Goal: Feedback & Contribution: Submit feedback/report problem

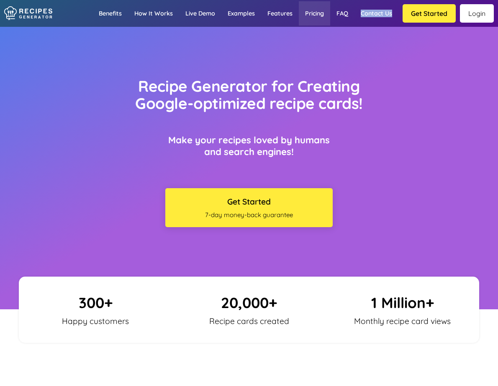
click at [320, 17] on link "Pricing" at bounding box center [314, 13] width 31 height 24
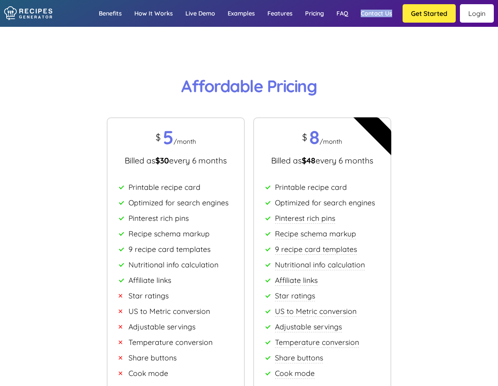
scroll to position [4670, 0]
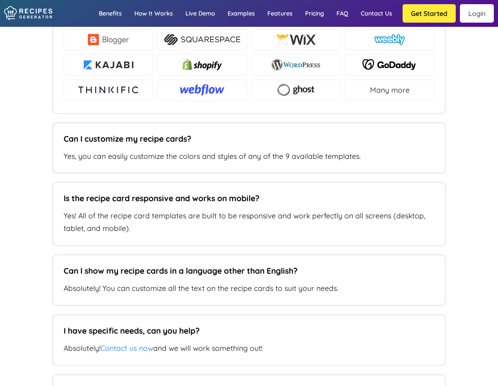
scroll to position [5364, 0]
click at [467, 13] on link "Login" at bounding box center [477, 13] width 34 height 18
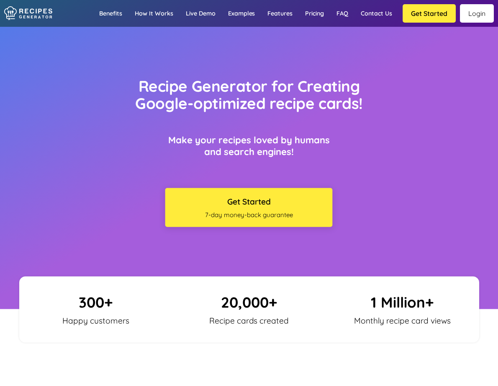
scroll to position [5364, 0]
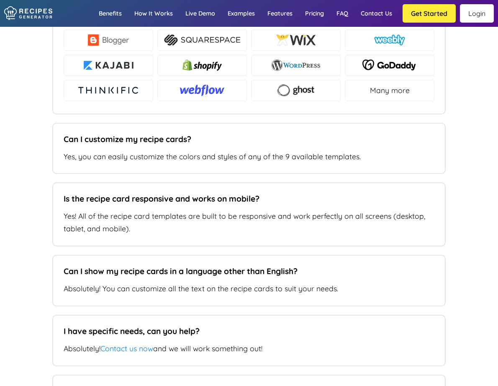
type input "[PERSON_NAME][EMAIL_ADDRESS][DOMAIN_NAME]"
type textarea "Hi, I would like to cancel my subscription/account but cannot see the option in…"
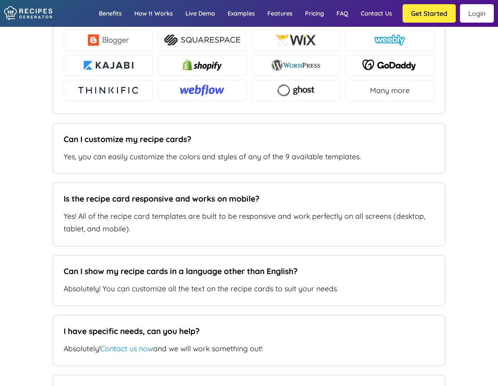
type input "my Yorkshire kitchen"
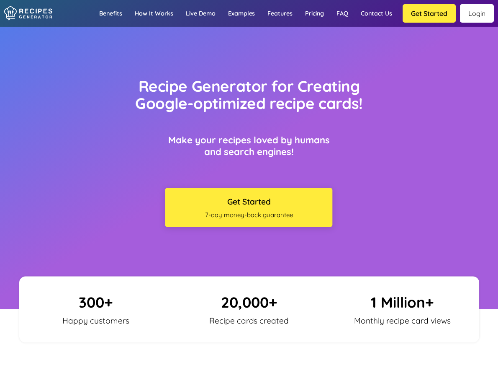
scroll to position [5364, 0]
